Goal: Task Accomplishment & Management: Manage account settings

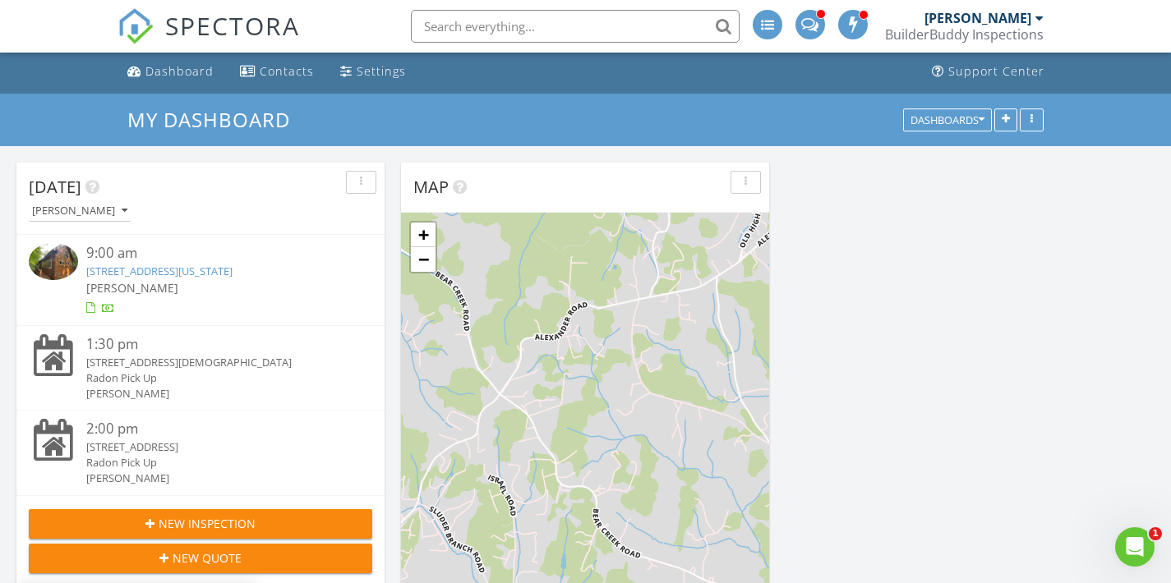
scroll to position [3, 0]
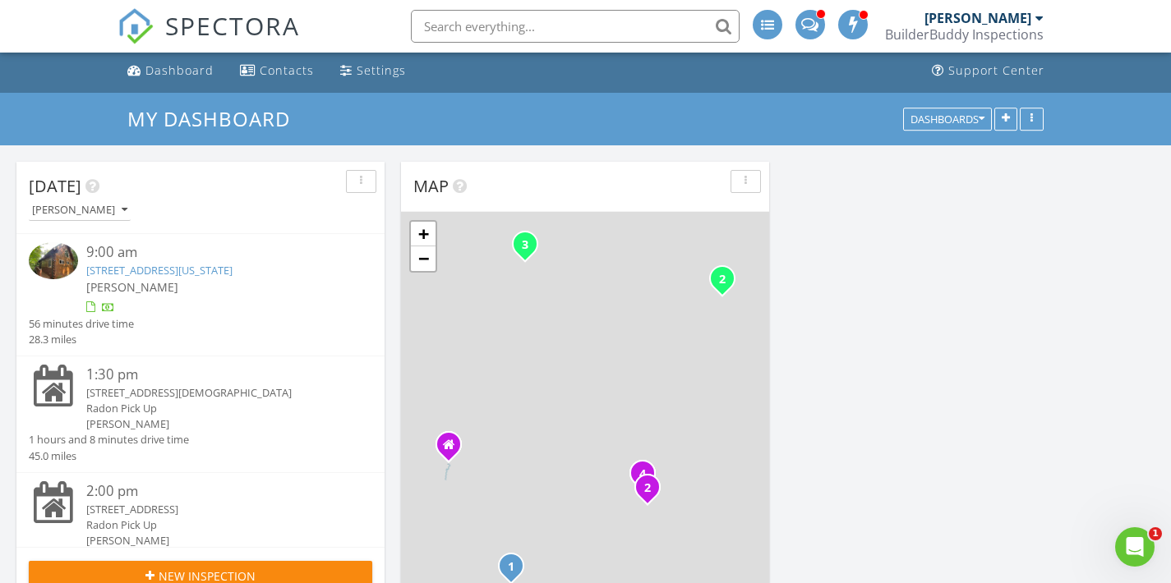
click at [123, 359] on div "1:30 pm 209 Newdale Church Rd, Burnsville, NC 28714 Radon Pick Up David Potter …" at bounding box center [200, 415] width 368 height 117
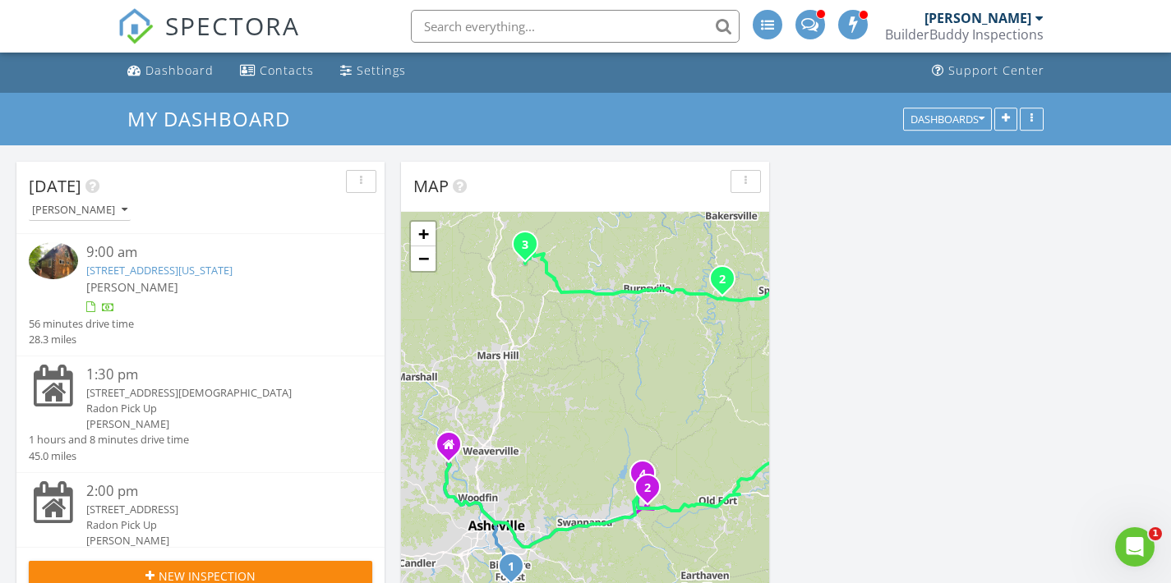
click at [126, 390] on div "209 Newdale Church Rd, Burnsville, NC 28714" at bounding box center [215, 393] width 258 height 16
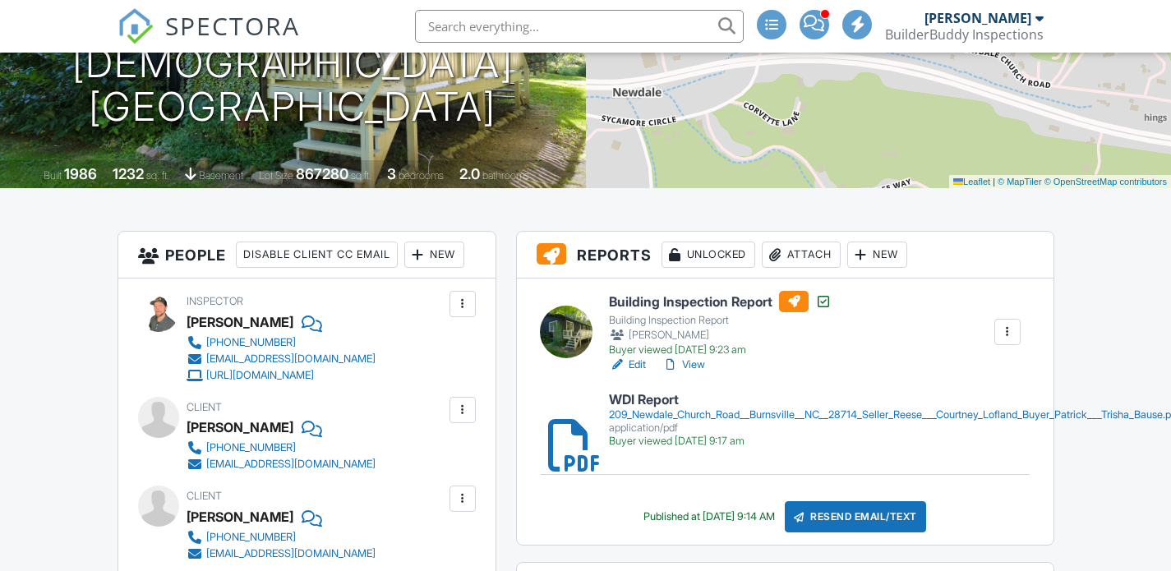
click at [840, 260] on div "Attach" at bounding box center [801, 255] width 79 height 26
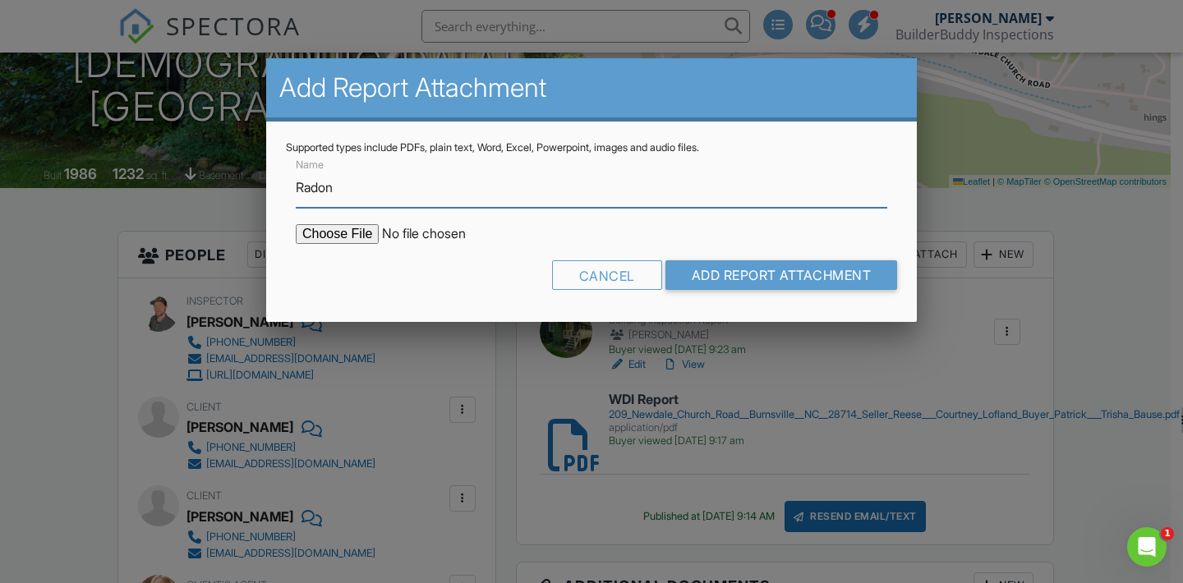
type input "Radon Report (low)"
click at [348, 233] on input "file" at bounding box center [435, 234] width 279 height 20
type input "C:\fakepath\RadonPRO Report - Date_ 2025-08-26- Address_ 209 Newdale Church.pdf"
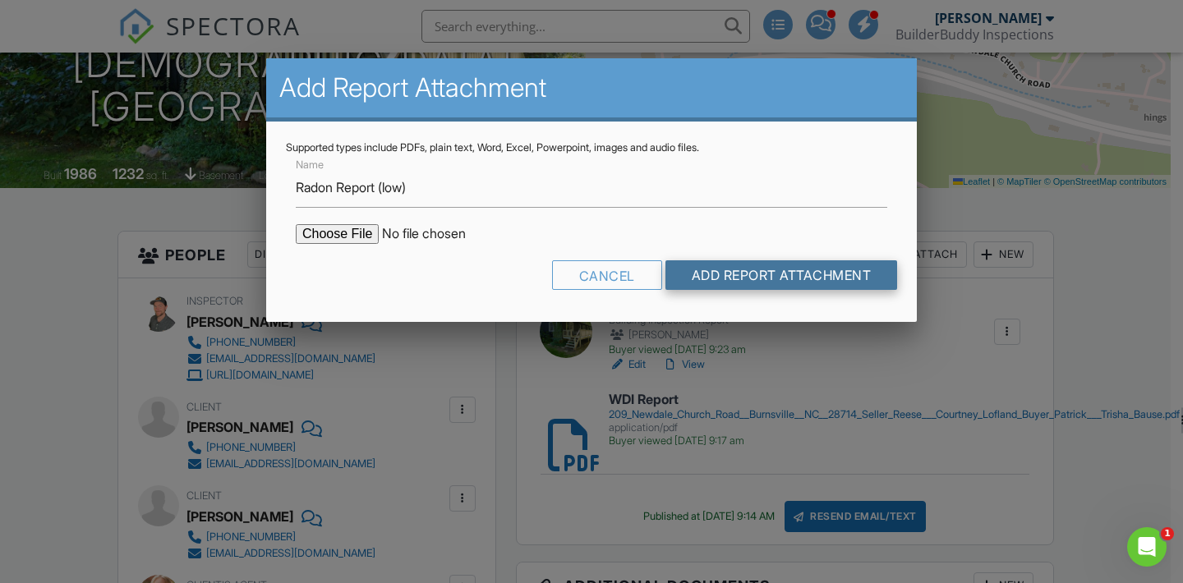
click at [724, 266] on input "Add Report Attachment" at bounding box center [781, 275] width 233 height 30
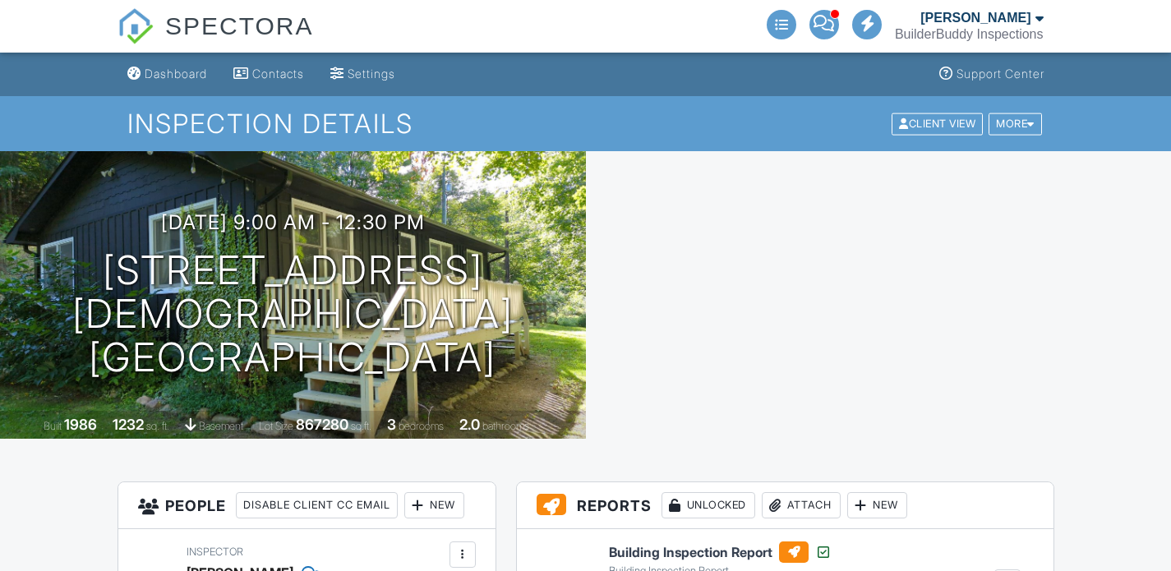
scroll to position [577, 0]
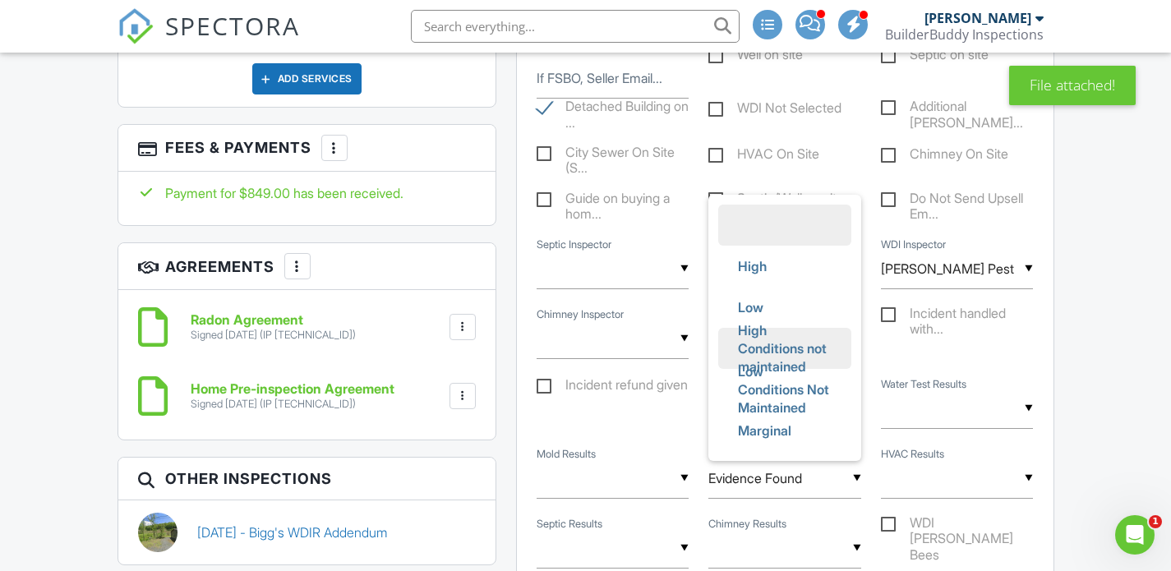
scroll to position [0, 0]
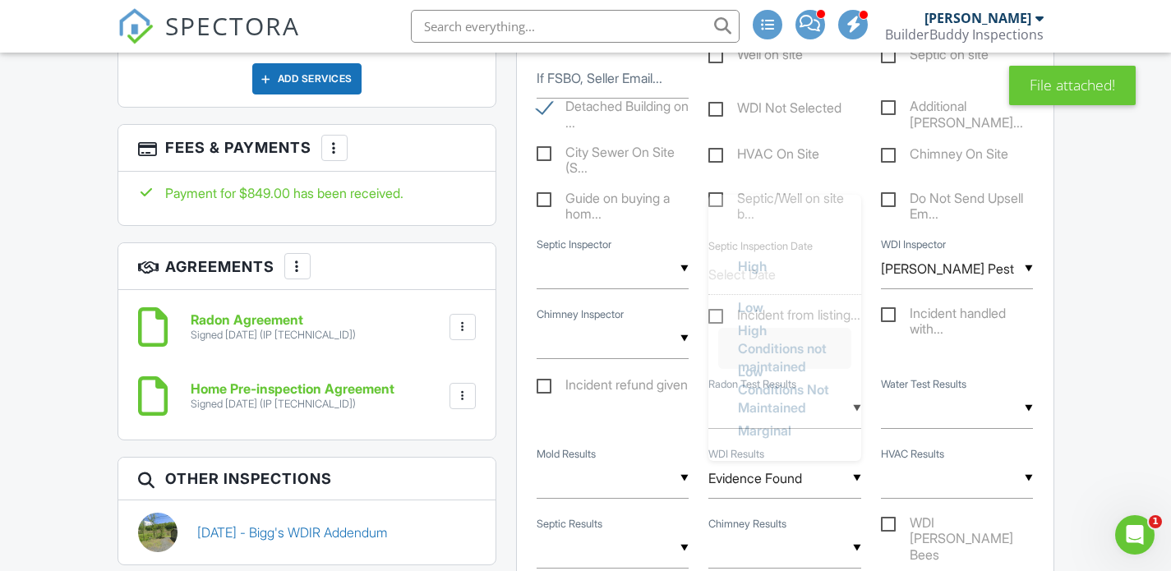
click at [747, 326] on span "High Conditions not maintained" at bounding box center [785, 348] width 120 height 77
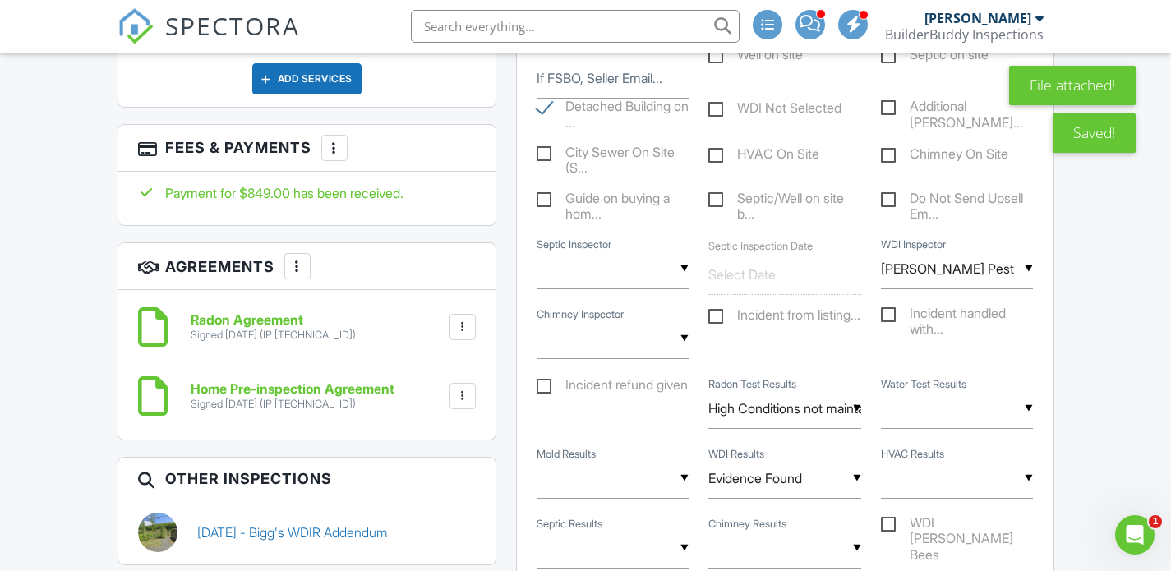
click at [768, 417] on input "High Conditions not maintained" at bounding box center [784, 409] width 153 height 40
click at [753, 315] on span "Low" at bounding box center [751, 307] width 52 height 41
type input "Low"
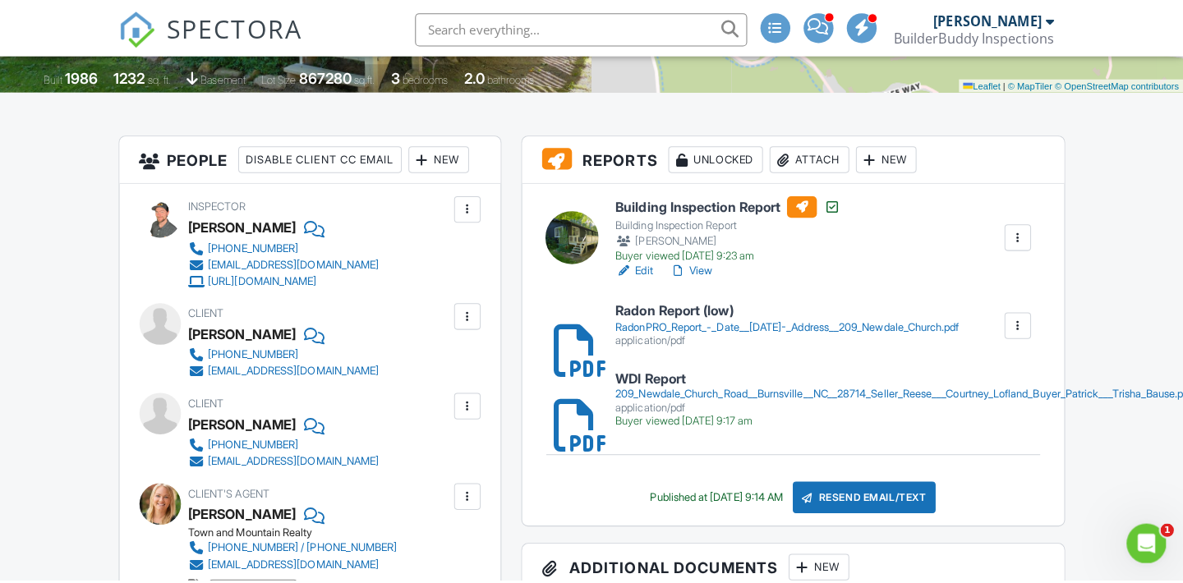
scroll to position [370, 0]
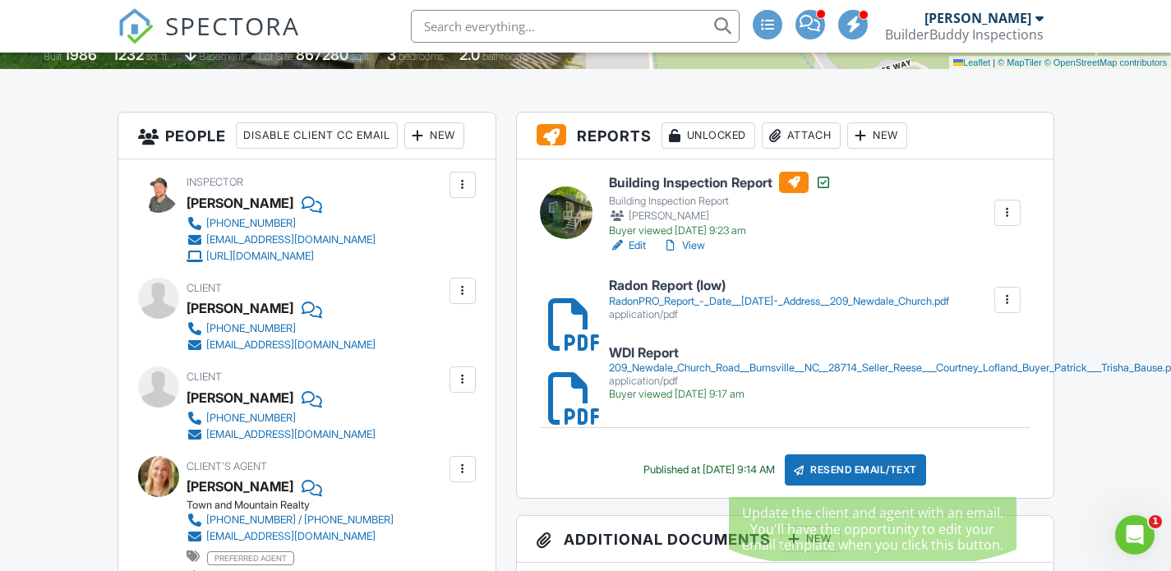
click at [845, 464] on div "Resend Email/Text" at bounding box center [855, 469] width 141 height 31
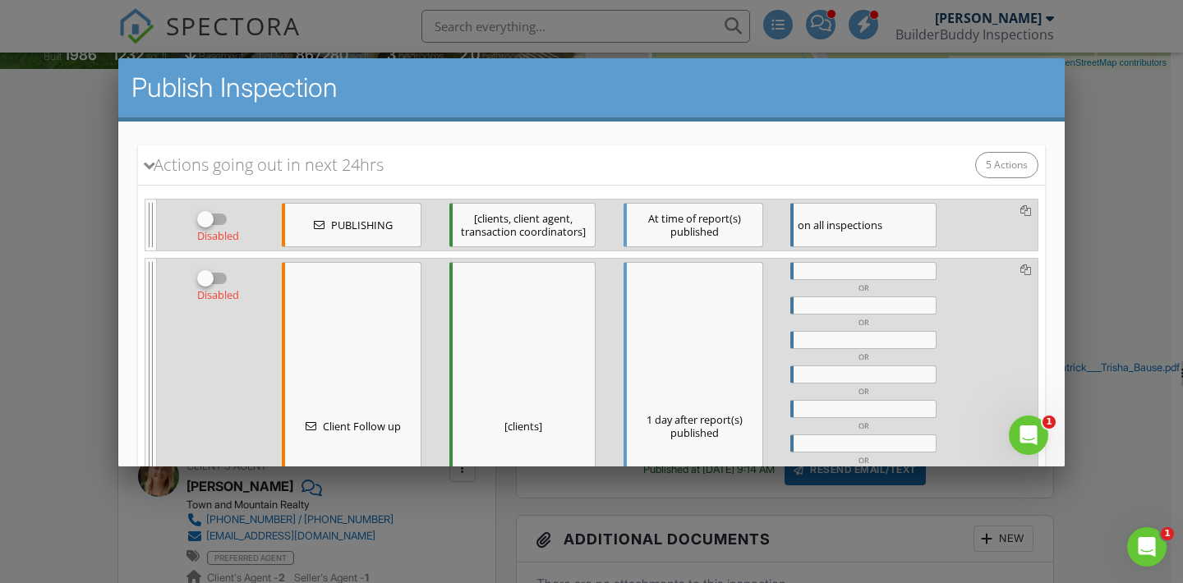
scroll to position [511, 0]
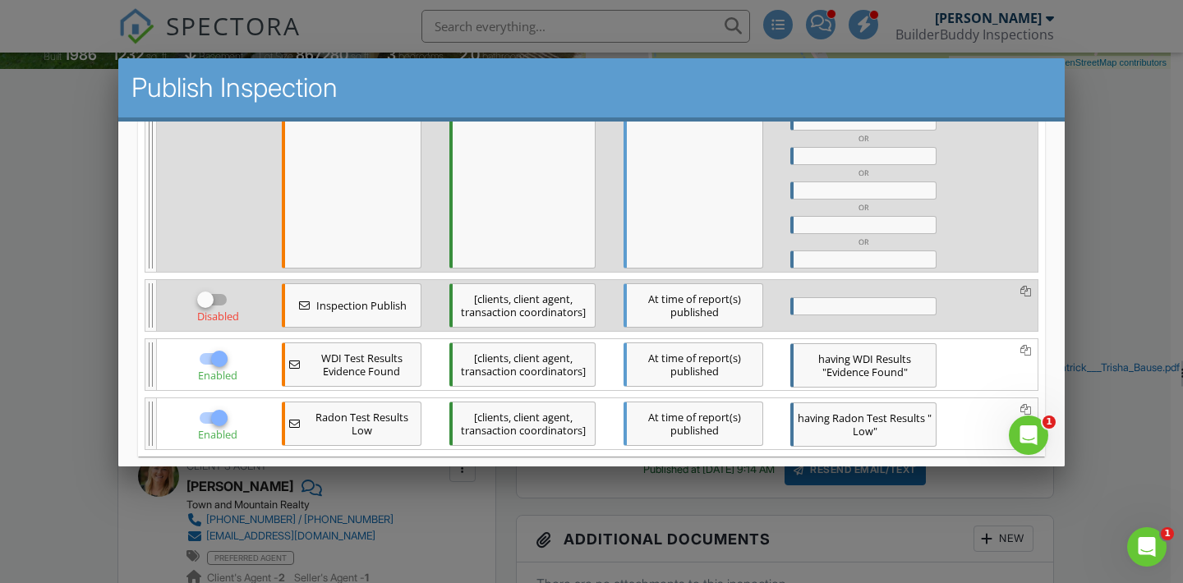
click at [530, 414] on div "[clients, client agent, transaction coordinators]" at bounding box center [522, 424] width 146 height 44
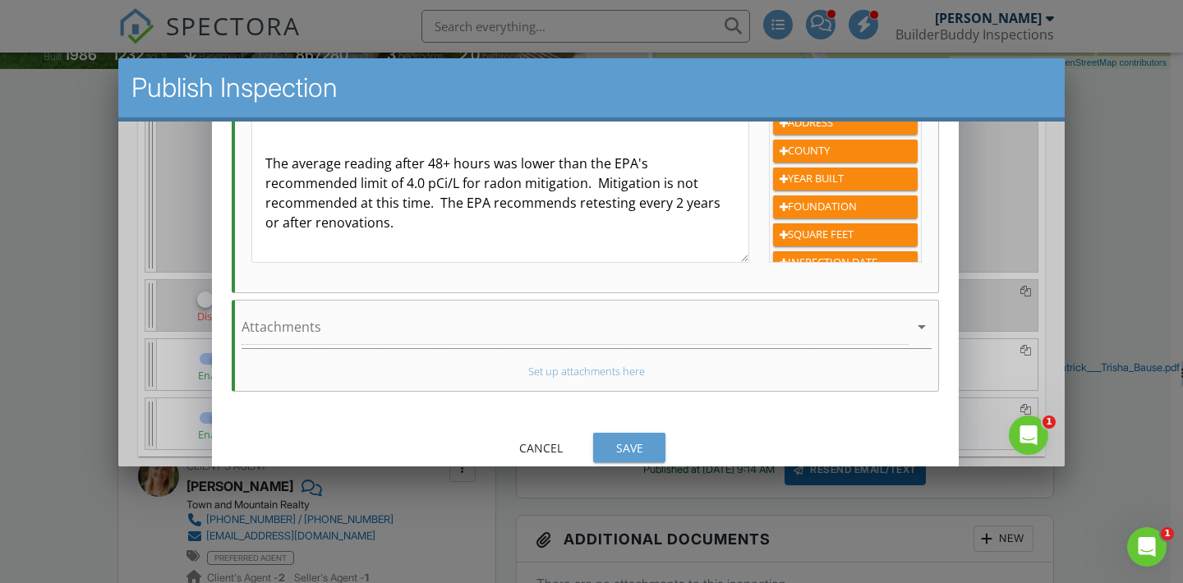
scroll to position [514, 0]
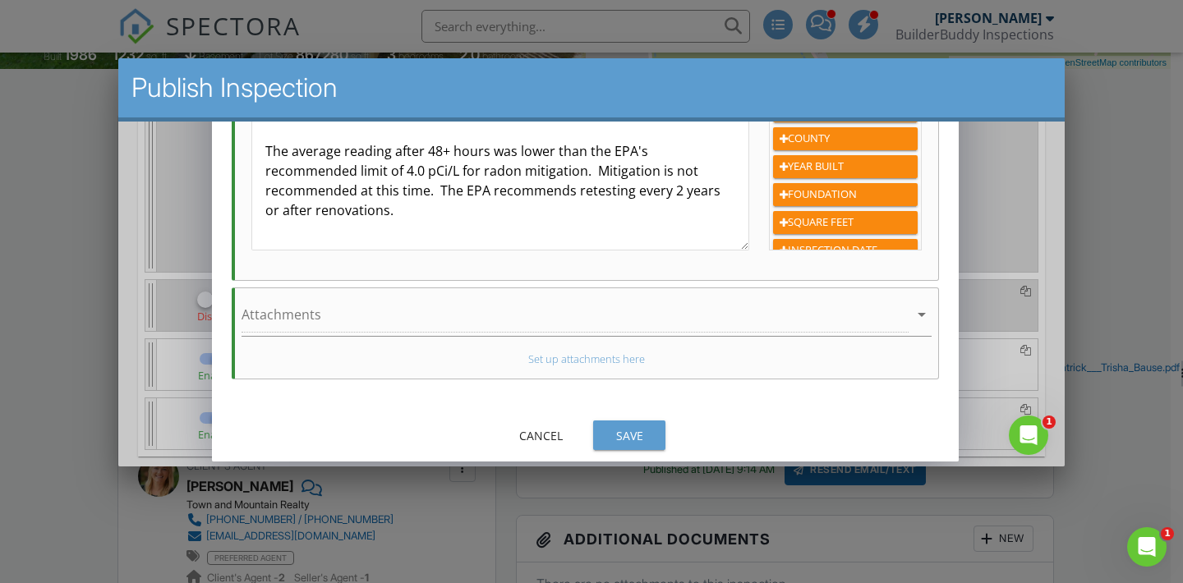
click at [624, 432] on div "Save" at bounding box center [629, 435] width 46 height 17
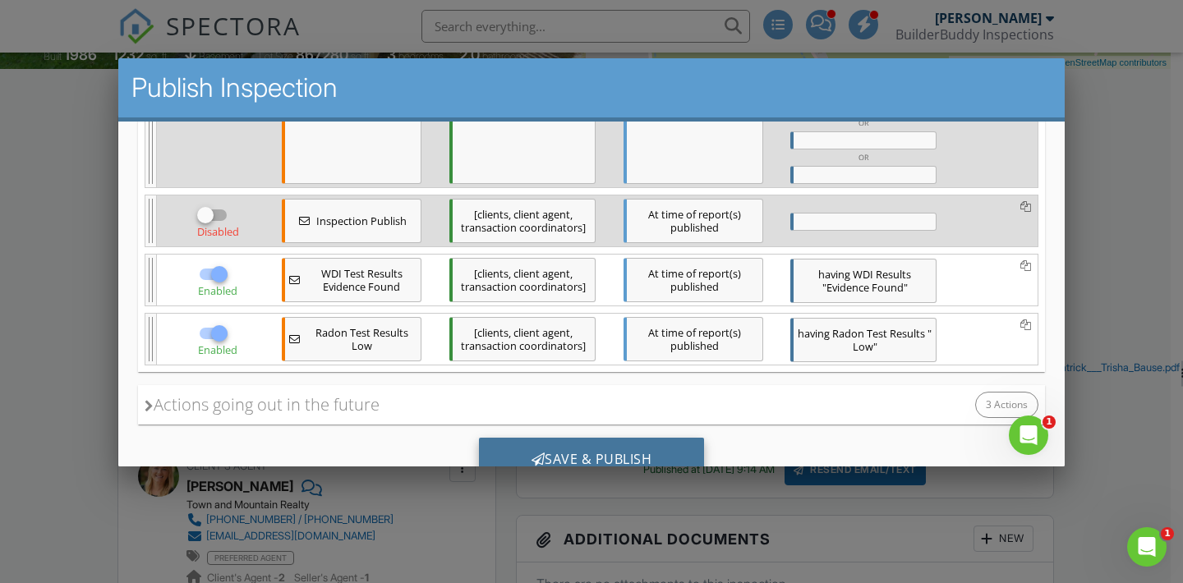
scroll to position [652, 0]
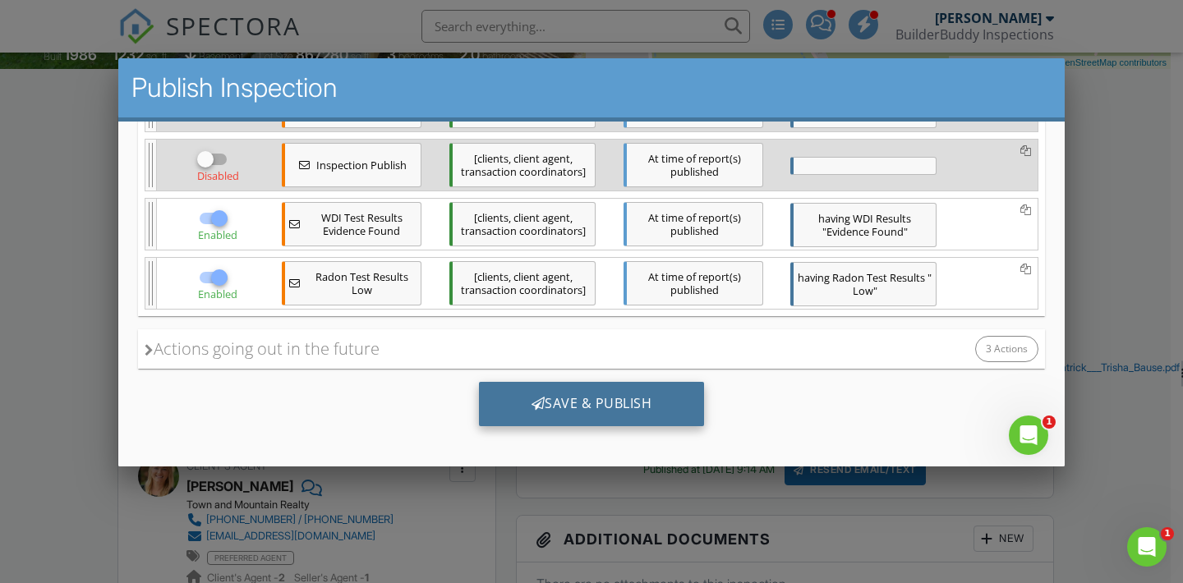
click at [631, 404] on div "Save & Publish" at bounding box center [592, 404] width 226 height 44
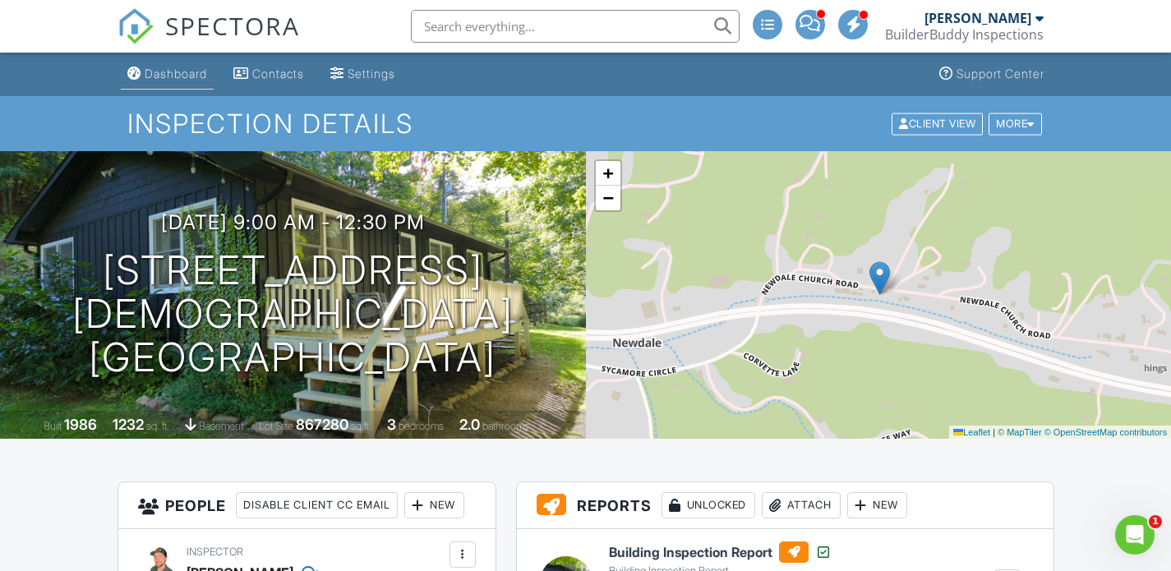
click at [148, 73] on div "Dashboard" at bounding box center [176, 74] width 62 height 14
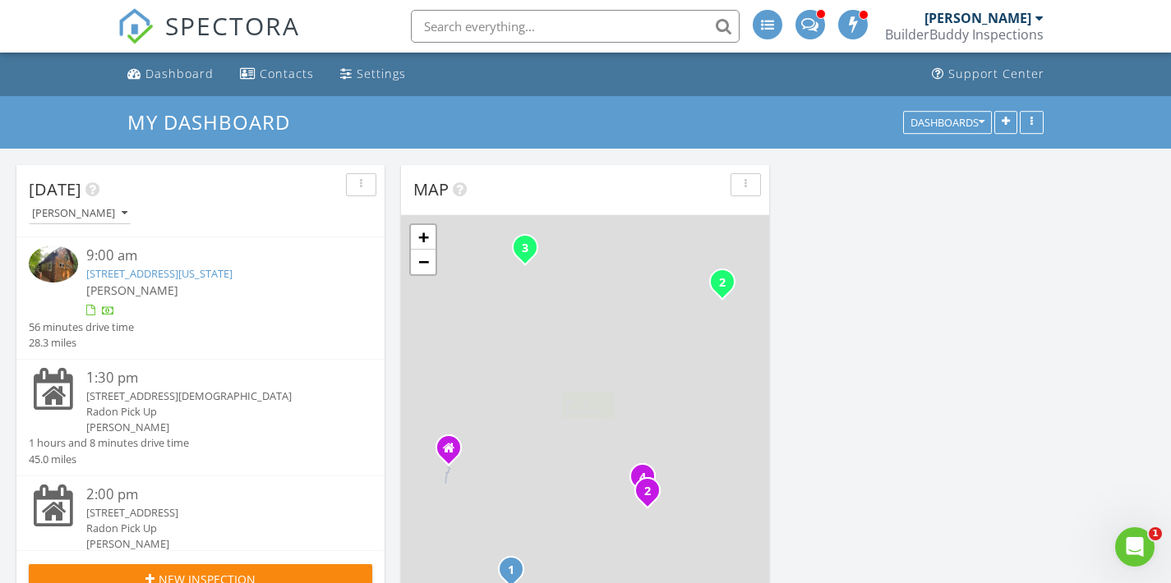
click at [158, 268] on link "[STREET_ADDRESS][US_STATE]" at bounding box center [159, 273] width 146 height 15
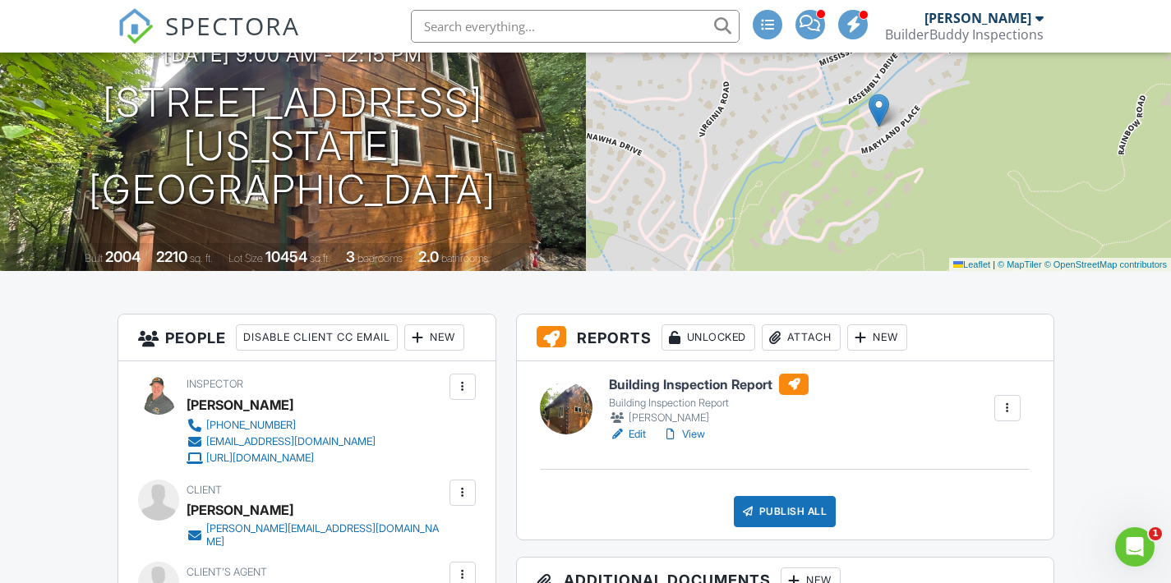
scroll to position [168, 0]
click at [642, 439] on link "Edit" at bounding box center [627, 434] width 37 height 16
